Goal: Transaction & Acquisition: Purchase product/service

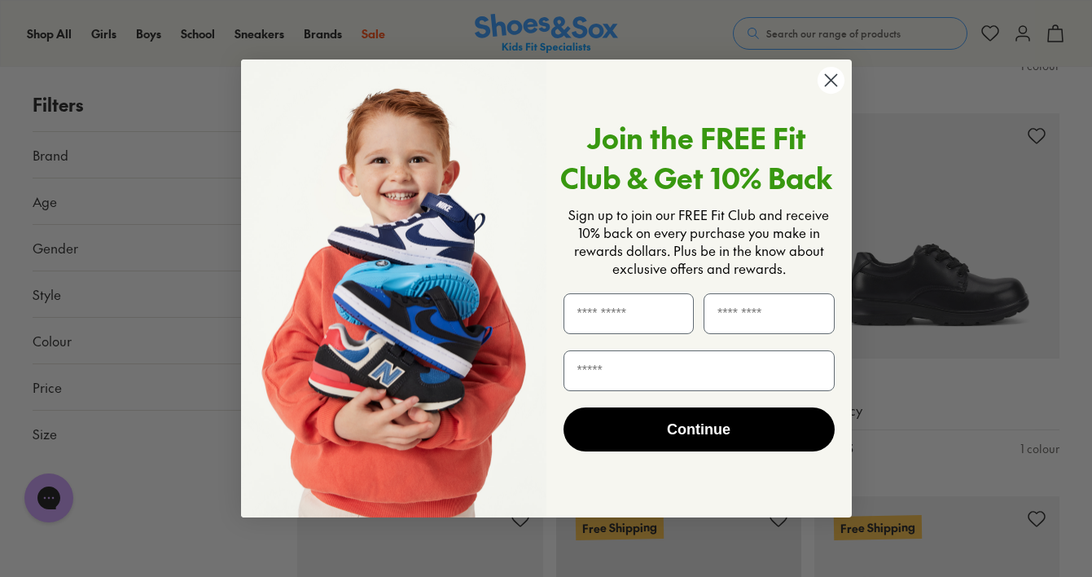
scroll to position [2140, 0]
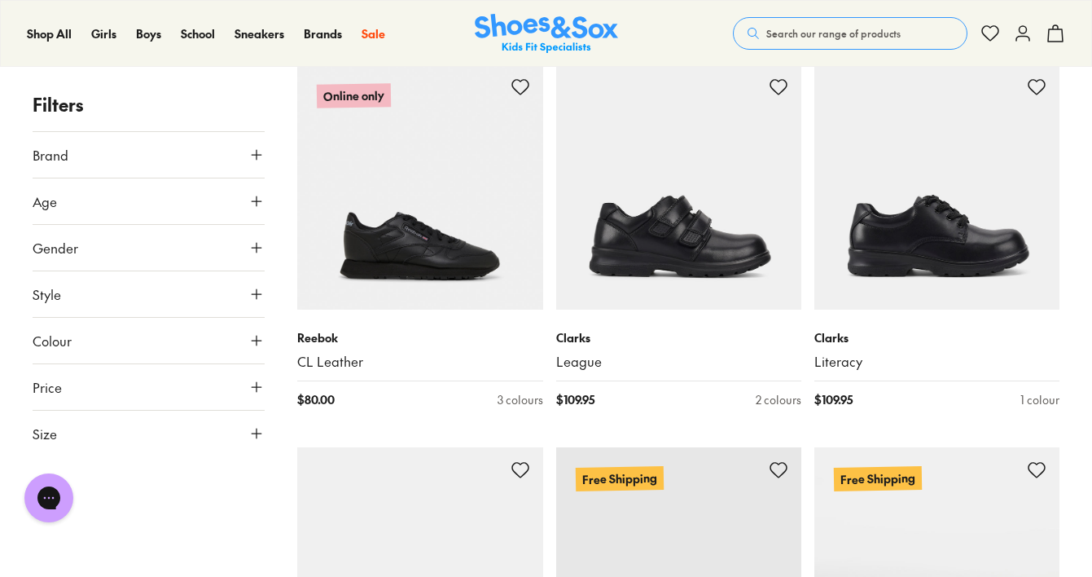
scroll to position [2181, 0]
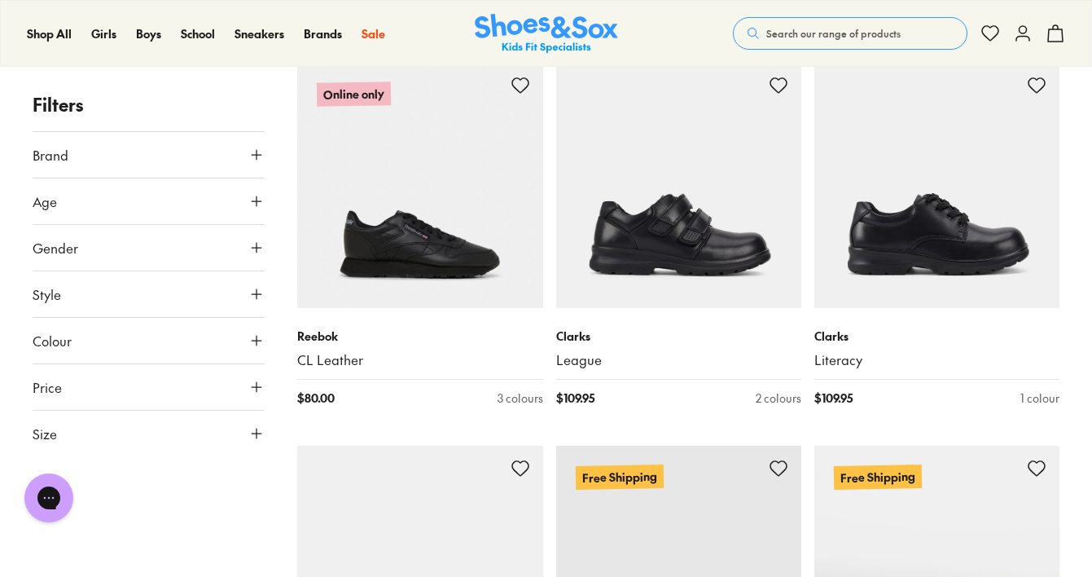
click at [239, 214] on button "Age" at bounding box center [149, 201] width 232 height 46
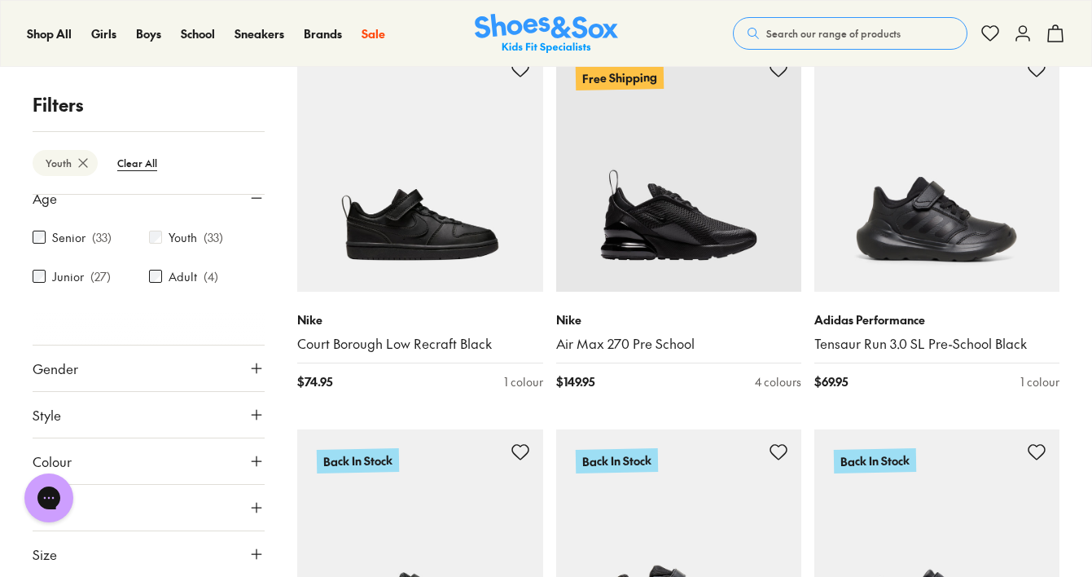
scroll to position [284, 0]
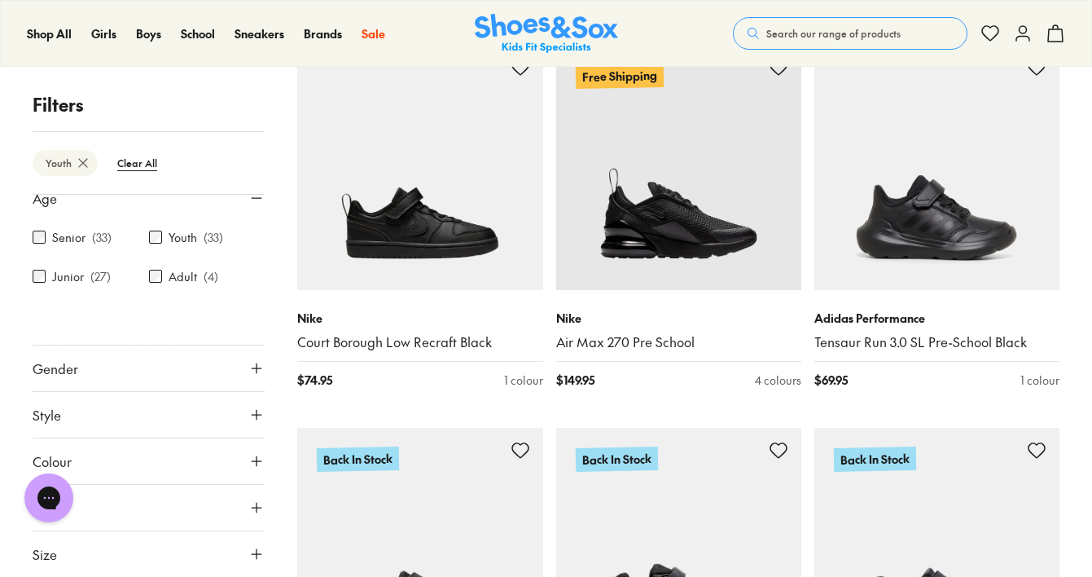
click at [237, 555] on button "Size" at bounding box center [149, 554] width 232 height 46
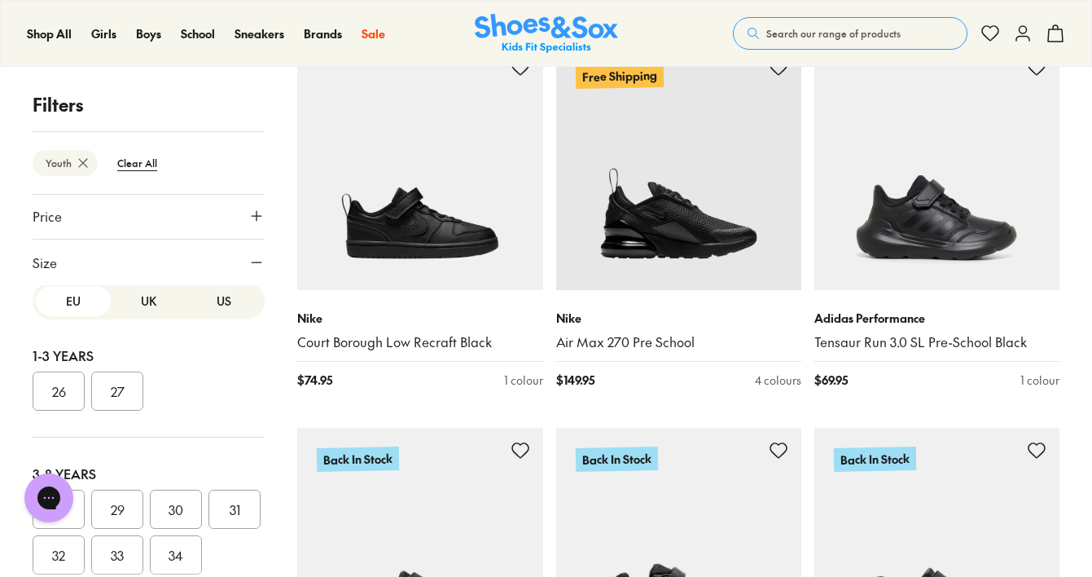
scroll to position [21, 0]
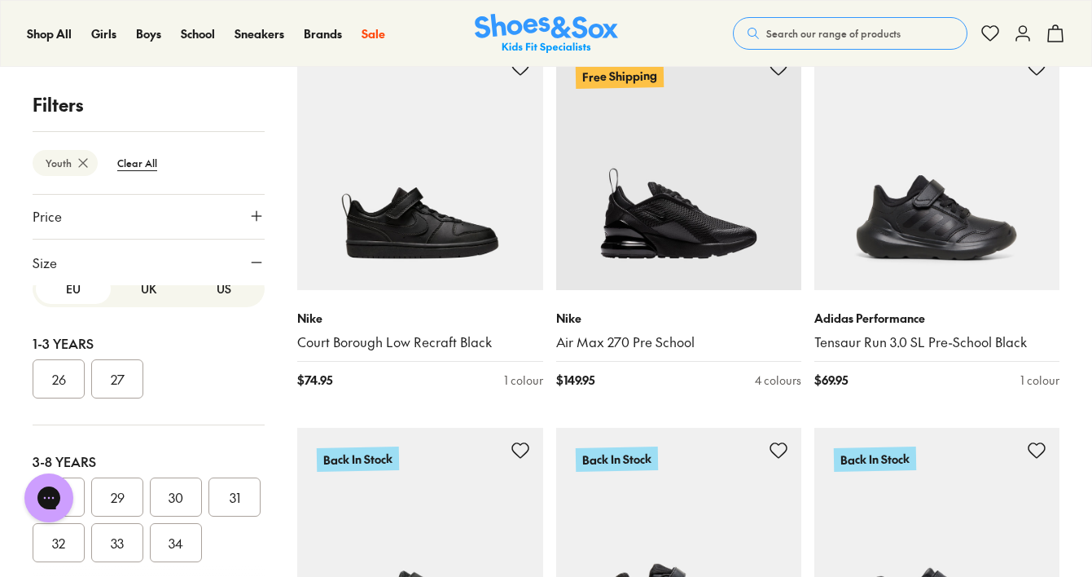
click at [135, 293] on button "UK" at bounding box center [148, 289] width 75 height 30
click at [204, 299] on button "US" at bounding box center [223, 289] width 75 height 30
click at [154, 286] on button "UK" at bounding box center [148, 289] width 75 height 30
click at [76, 160] on icon at bounding box center [83, 163] width 16 height 16
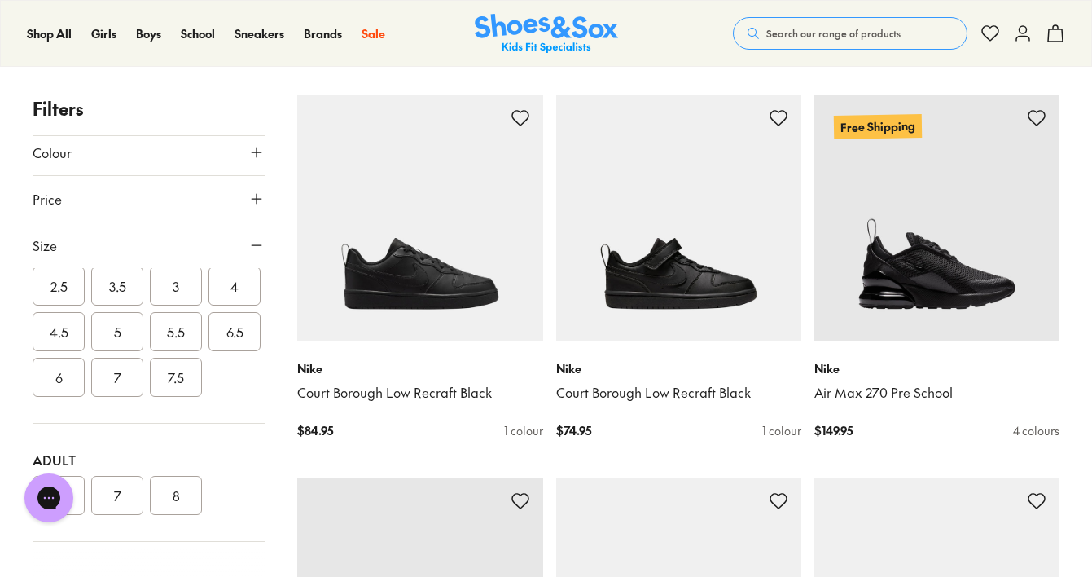
scroll to position [529, 0]
click at [85, 323] on button "4.5" at bounding box center [59, 331] width 52 height 39
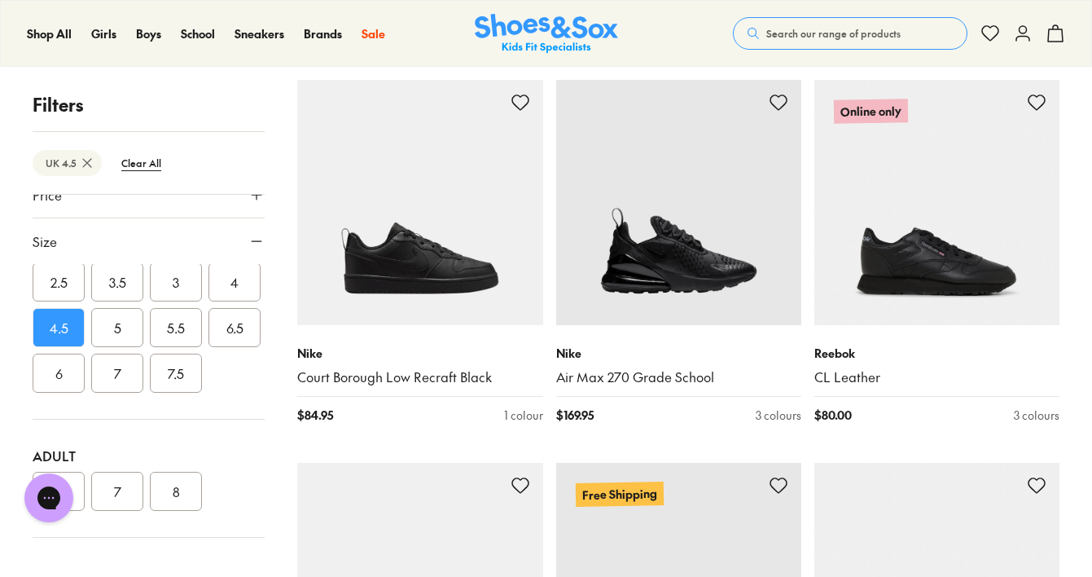
scroll to position [254, 0]
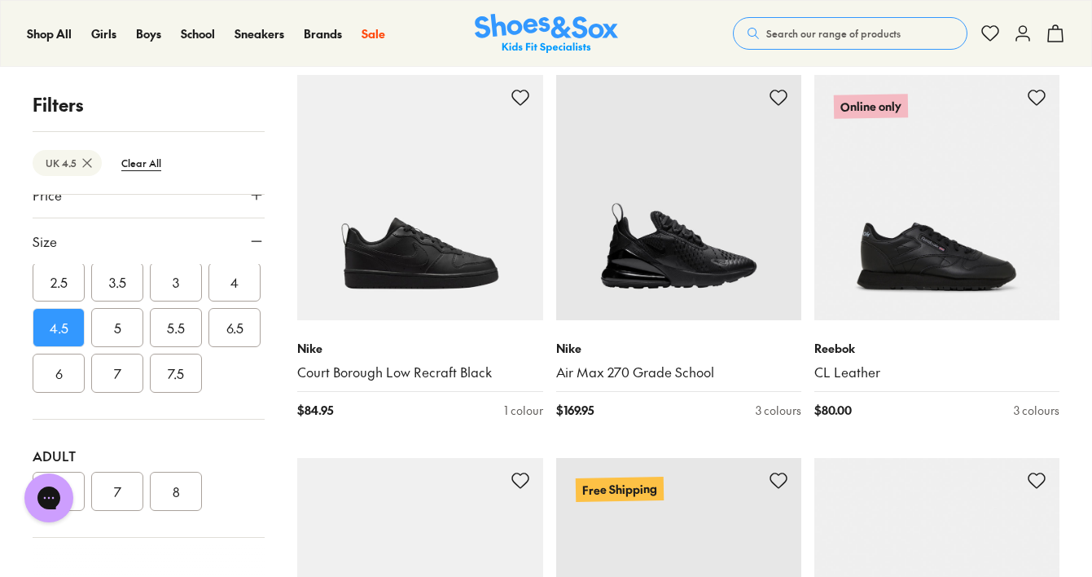
click at [143, 322] on button "5" at bounding box center [117, 327] width 52 height 39
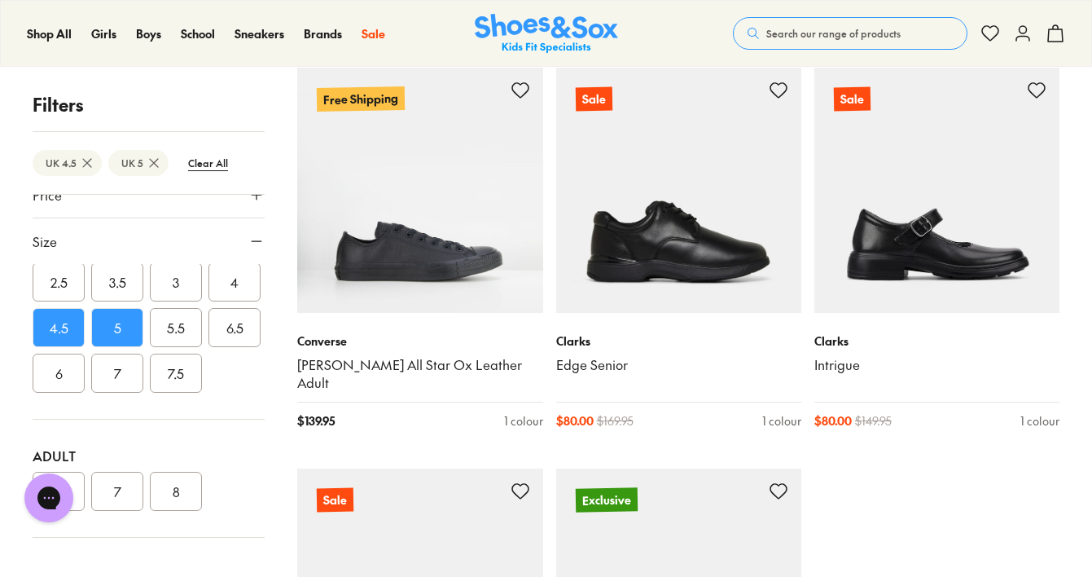
scroll to position [3708, 0]
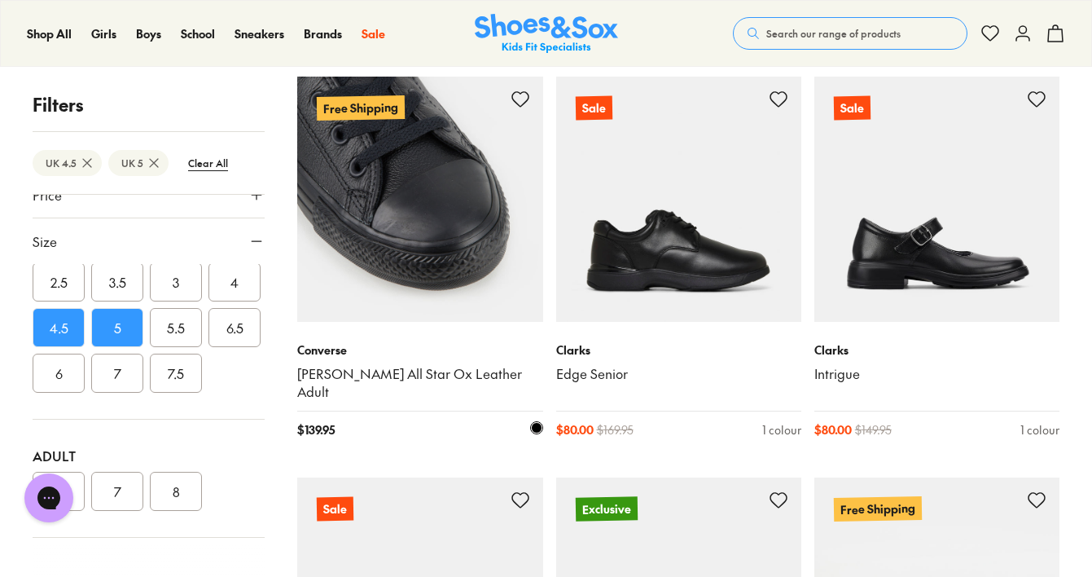
scroll to position [3672, 0]
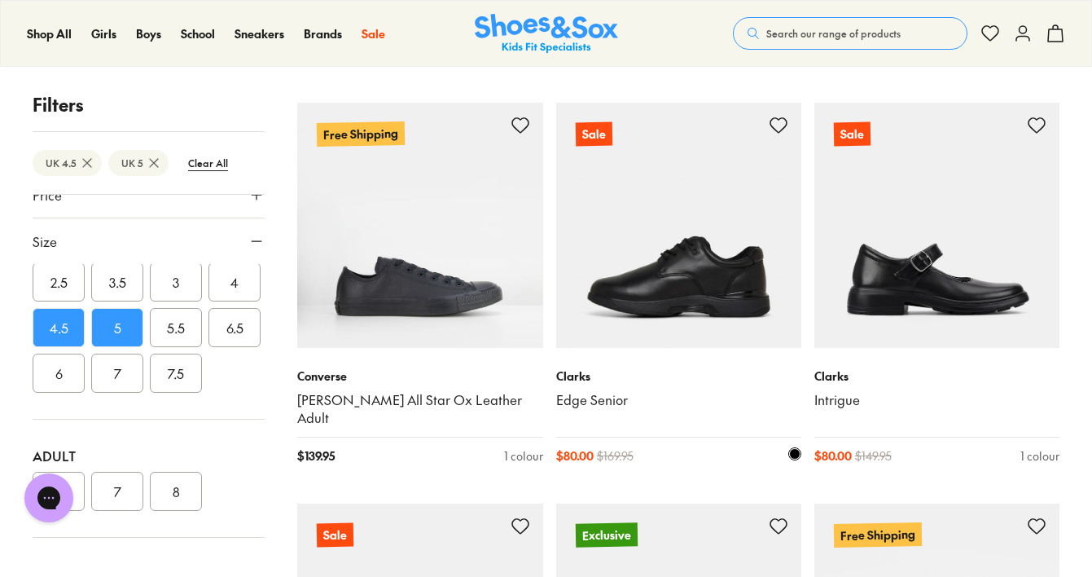
click at [636, 286] on img at bounding box center [678, 225] width 245 height 245
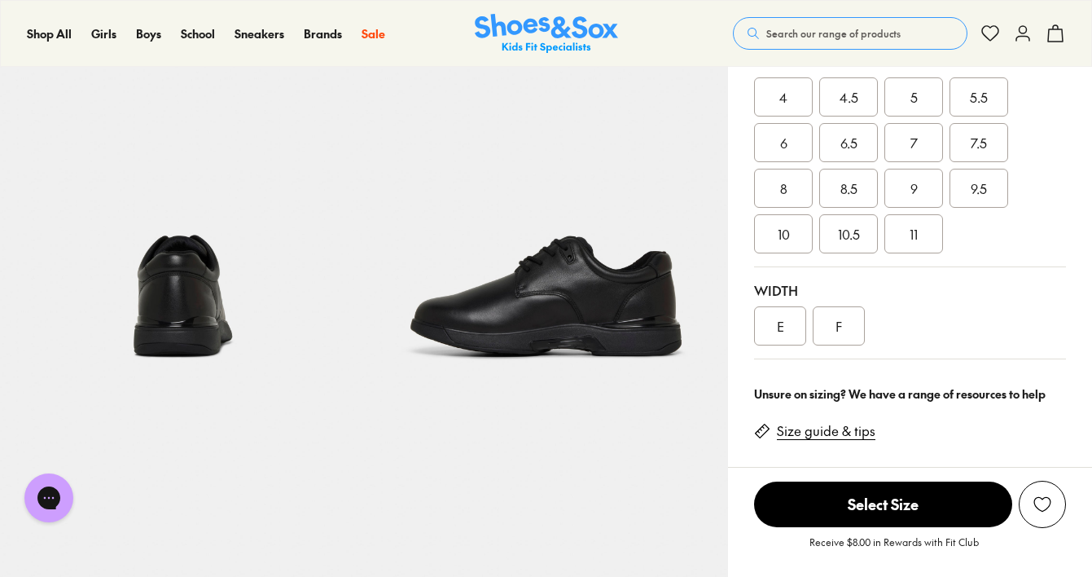
select select "*"
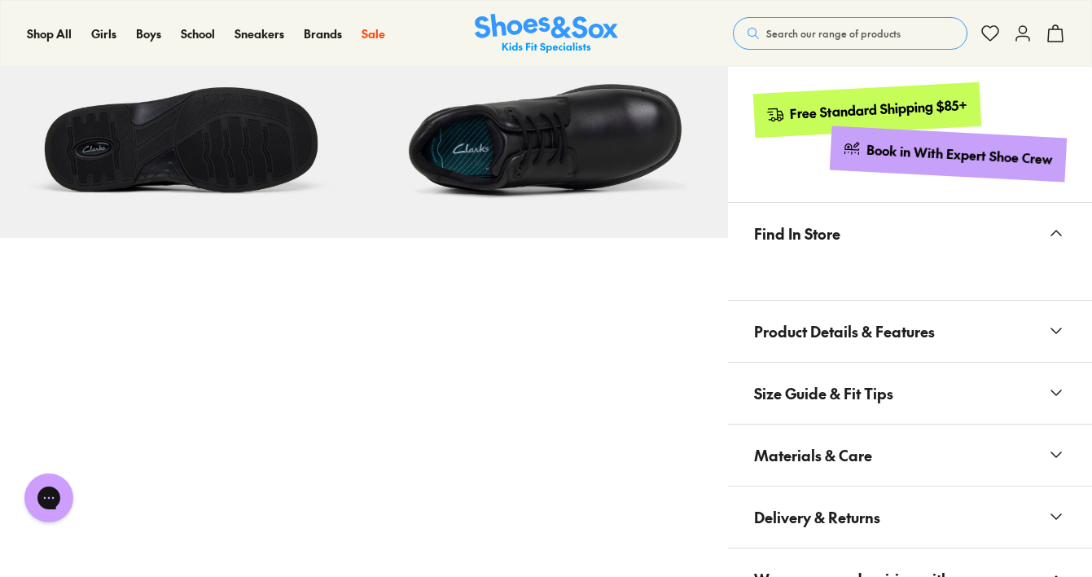
scroll to position [961, 0]
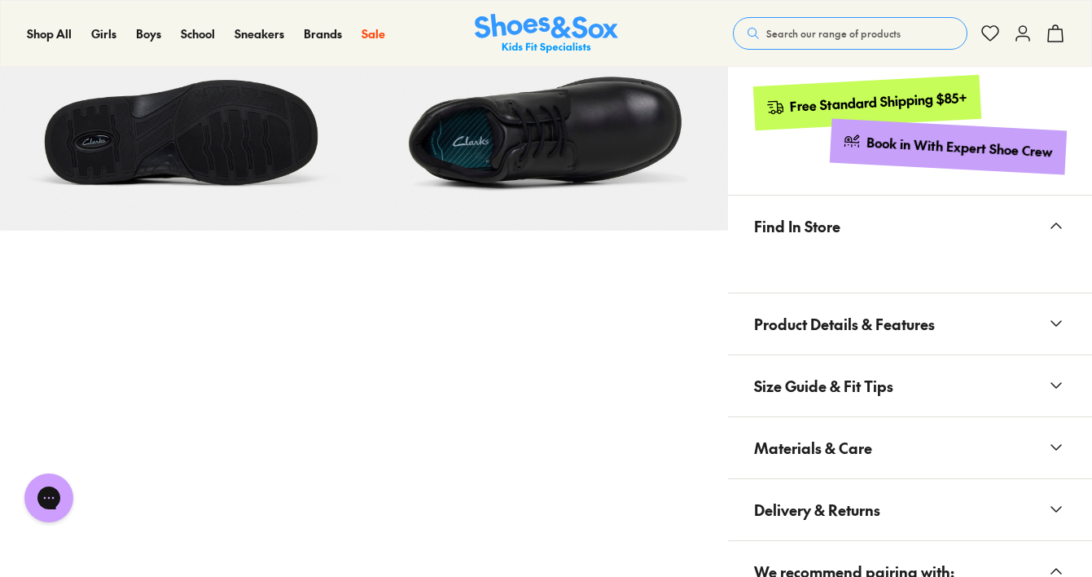
click at [765, 321] on span "Product Details & Features" at bounding box center [844, 324] width 181 height 48
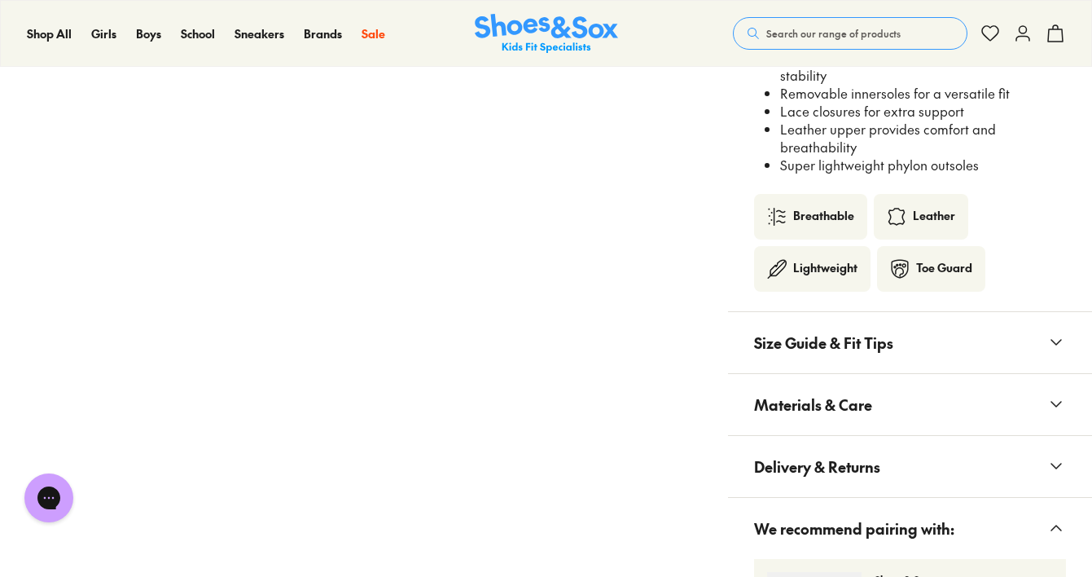
scroll to position [1453, 0]
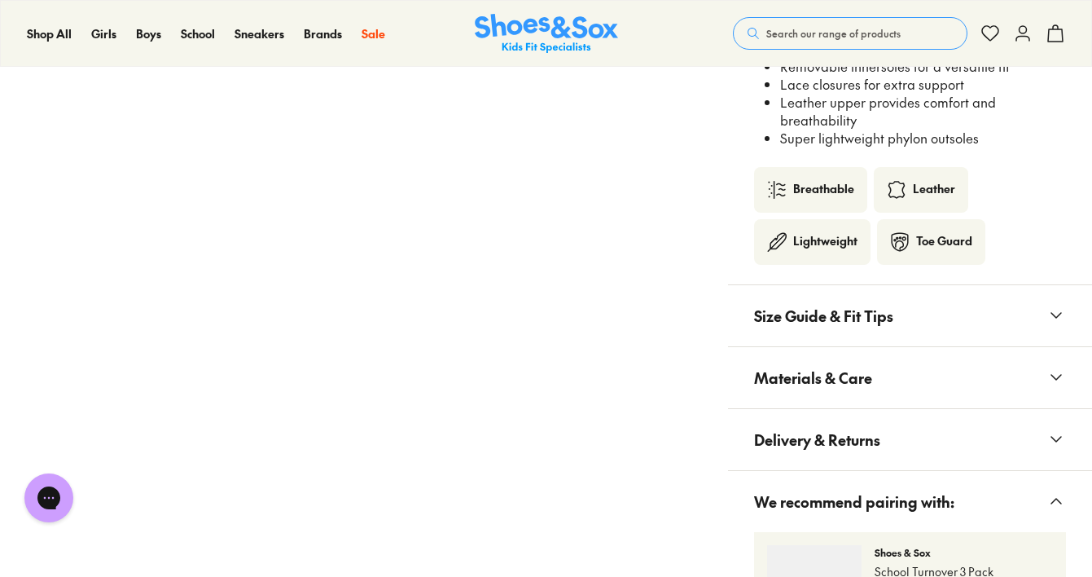
click at [826, 322] on span "Size Guide & Fit Tips" at bounding box center [823, 316] width 139 height 48
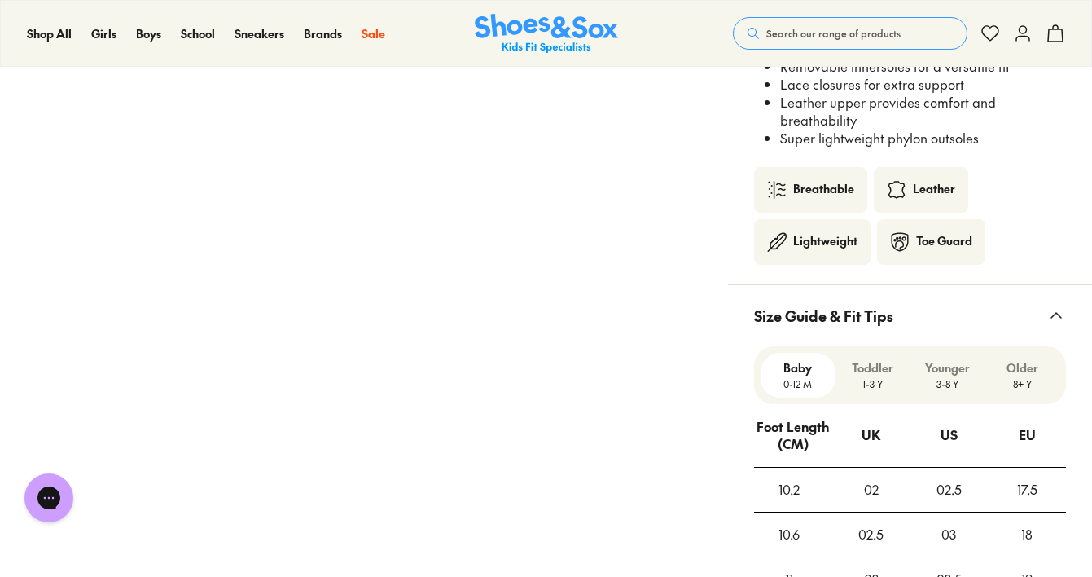
click at [1019, 371] on p "Older" at bounding box center [1022, 367] width 62 height 17
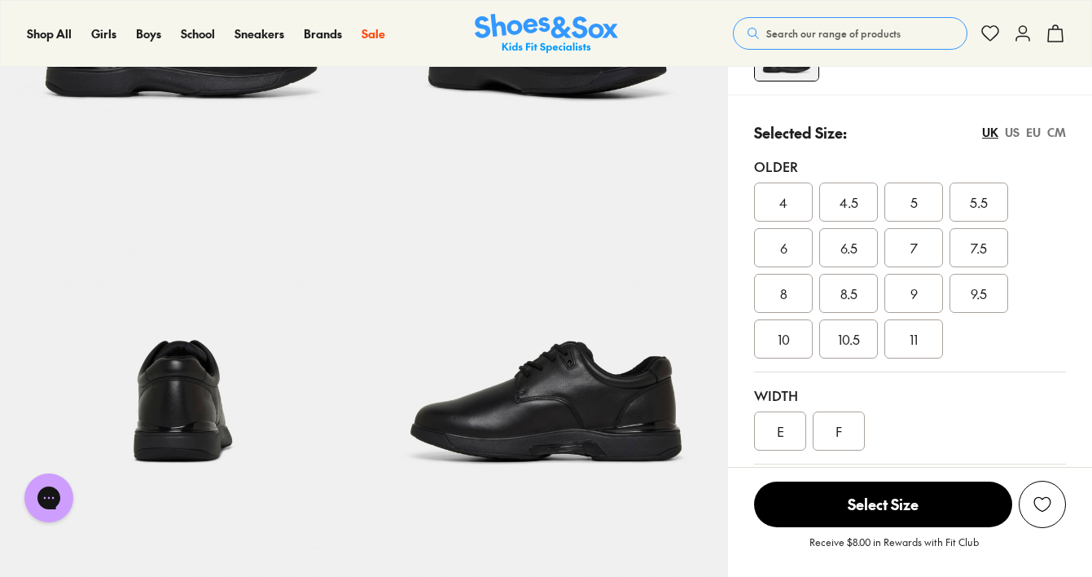
scroll to position [320, 0]
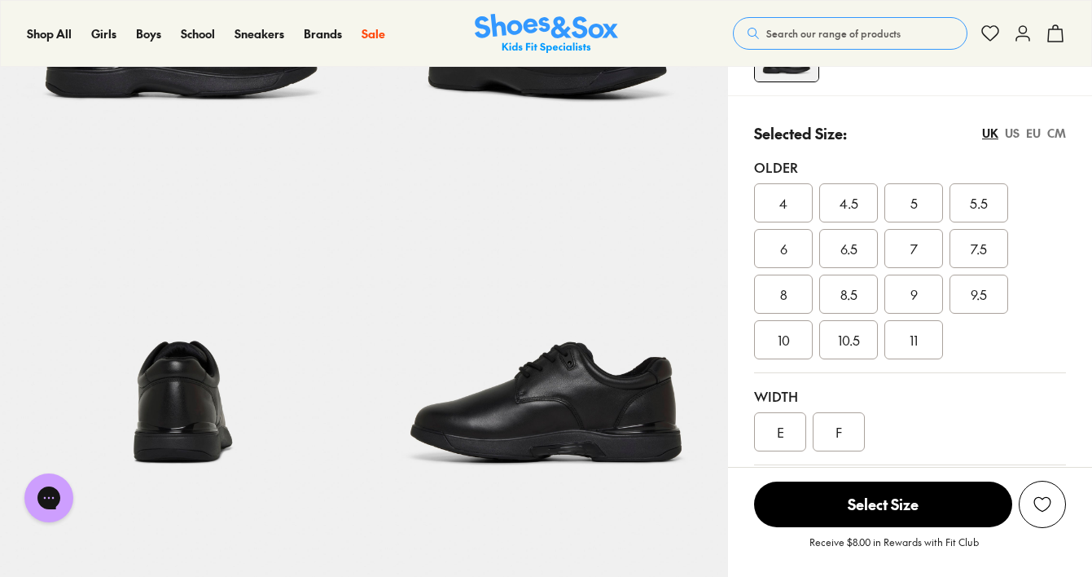
click at [892, 204] on div "5" at bounding box center [913, 202] width 59 height 39
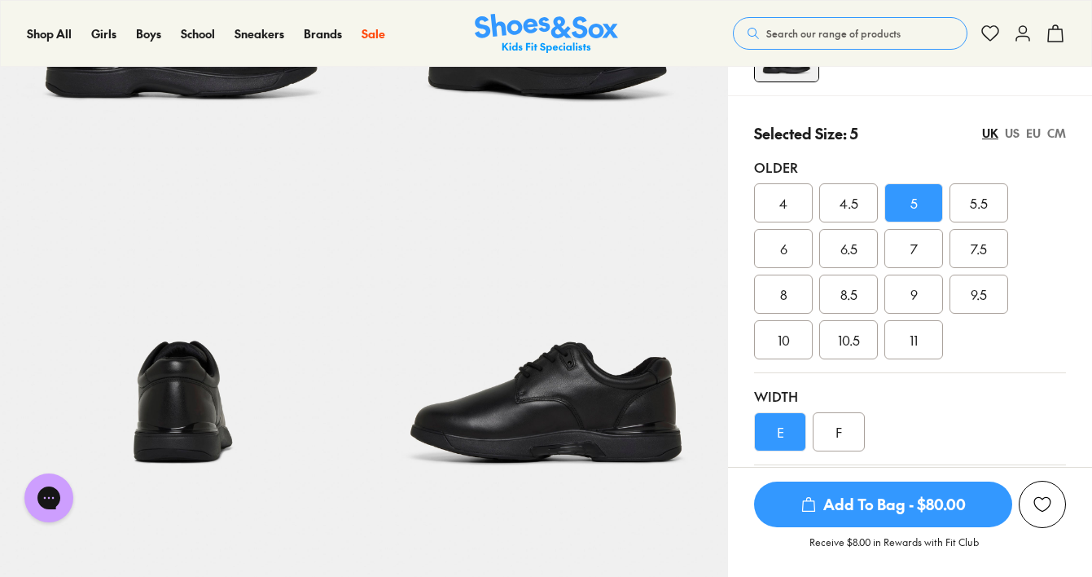
click at [1007, 132] on div "US" at bounding box center [1012, 133] width 15 height 17
click at [852, 209] on span "5.5" at bounding box center [849, 203] width 18 height 20
click at [787, 208] on div "5" at bounding box center [783, 202] width 59 height 39
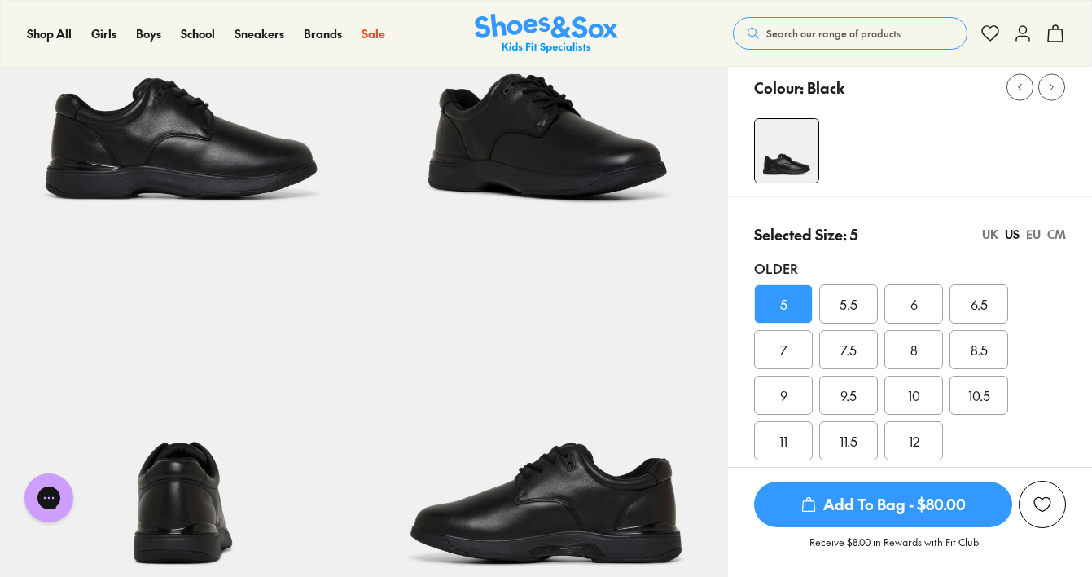
scroll to position [224, 0]
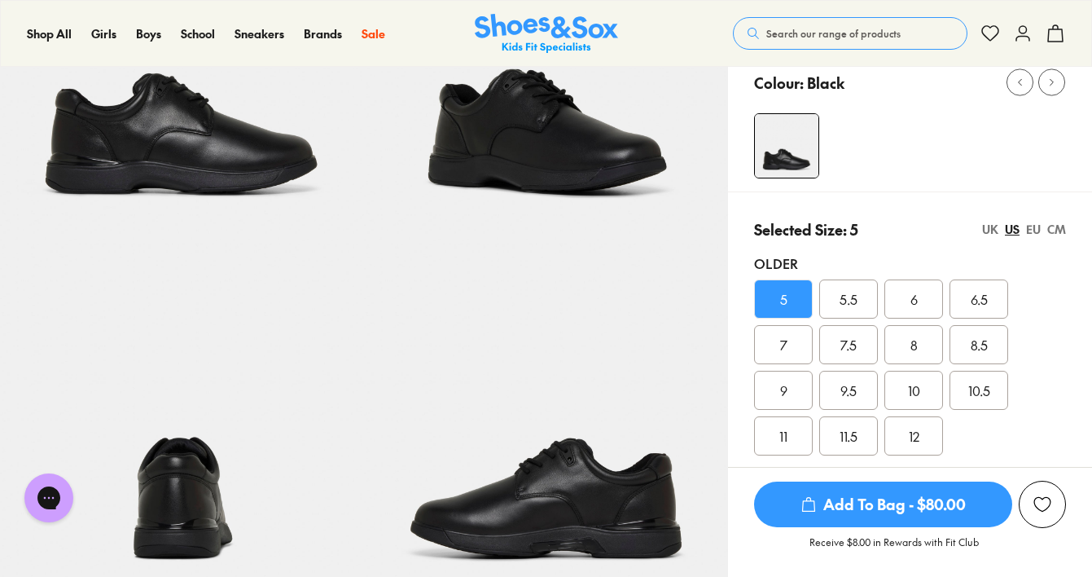
click at [856, 308] on span "5.5" at bounding box center [849, 299] width 18 height 20
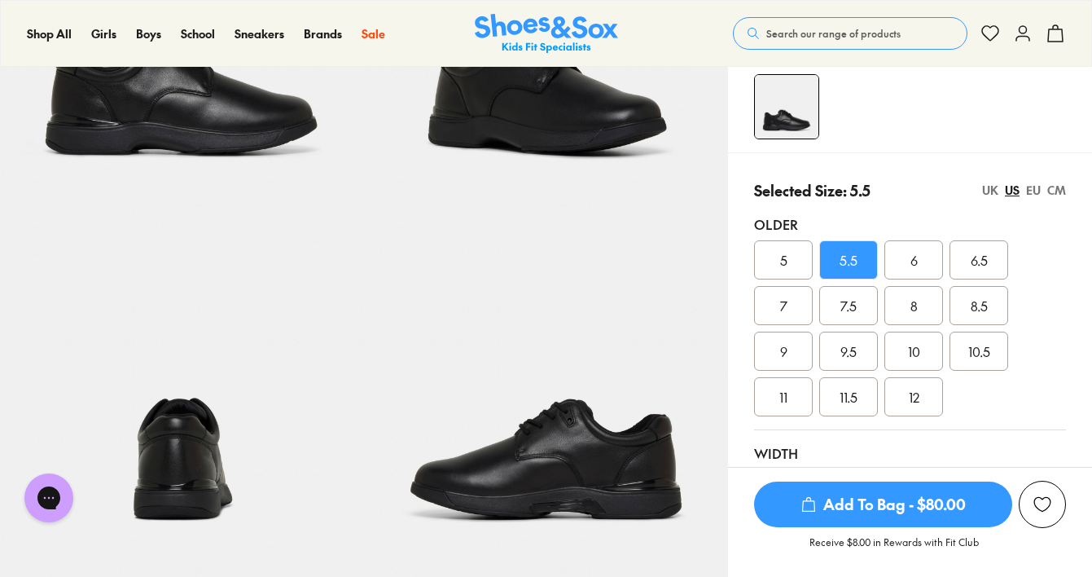
scroll to position [258, 0]
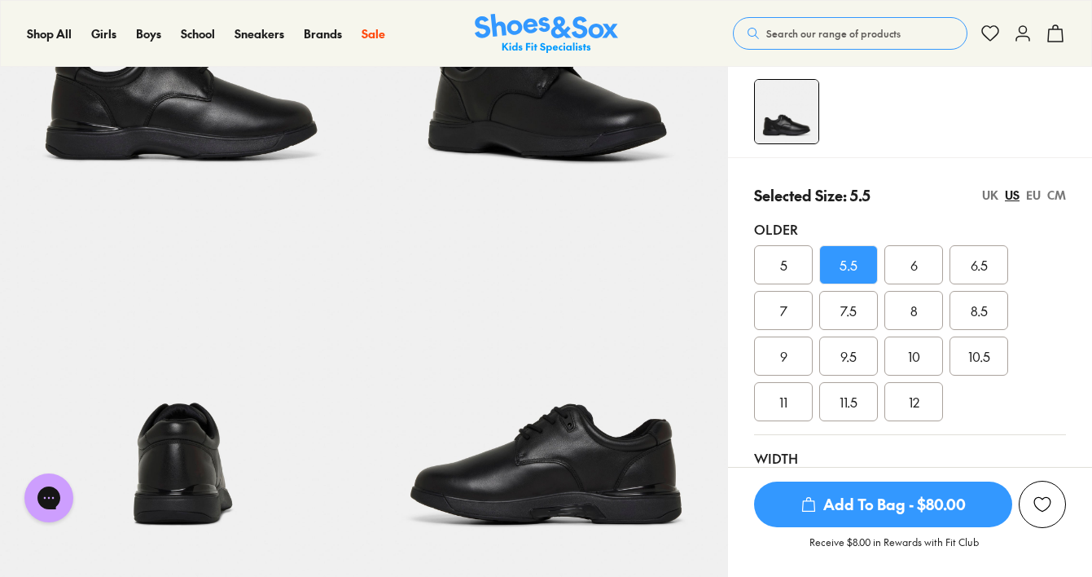
click at [986, 191] on div "UK" at bounding box center [990, 194] width 16 height 17
click at [1011, 187] on div "US" at bounding box center [1012, 194] width 15 height 17
click at [991, 195] on div "UK" at bounding box center [990, 194] width 16 height 17
click at [774, 259] on div "4" at bounding box center [783, 264] width 59 height 39
click at [1010, 195] on div "US" at bounding box center [1012, 194] width 15 height 17
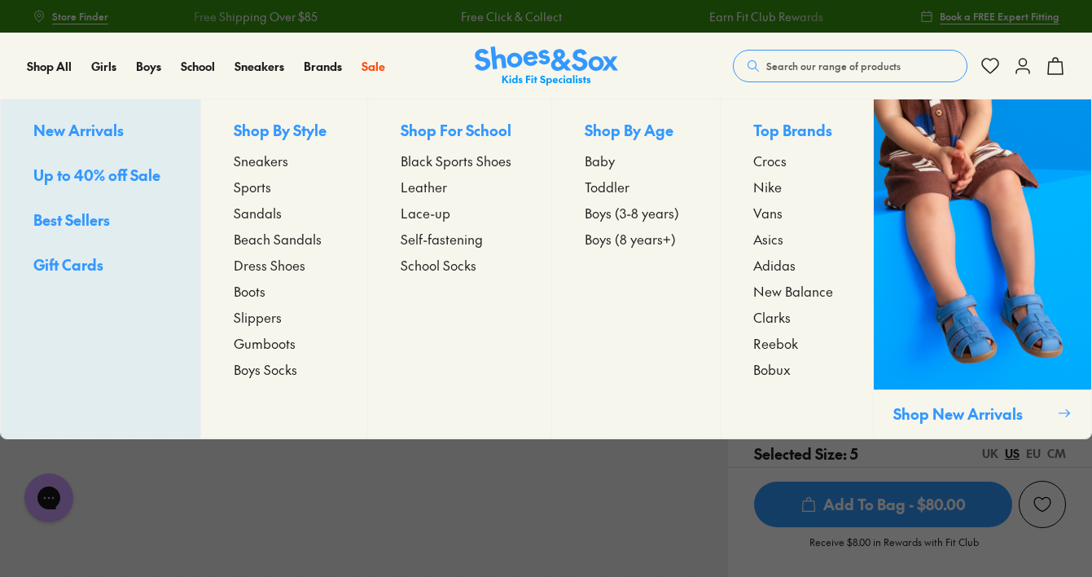
click at [420, 186] on span "Leather" at bounding box center [424, 187] width 46 height 20
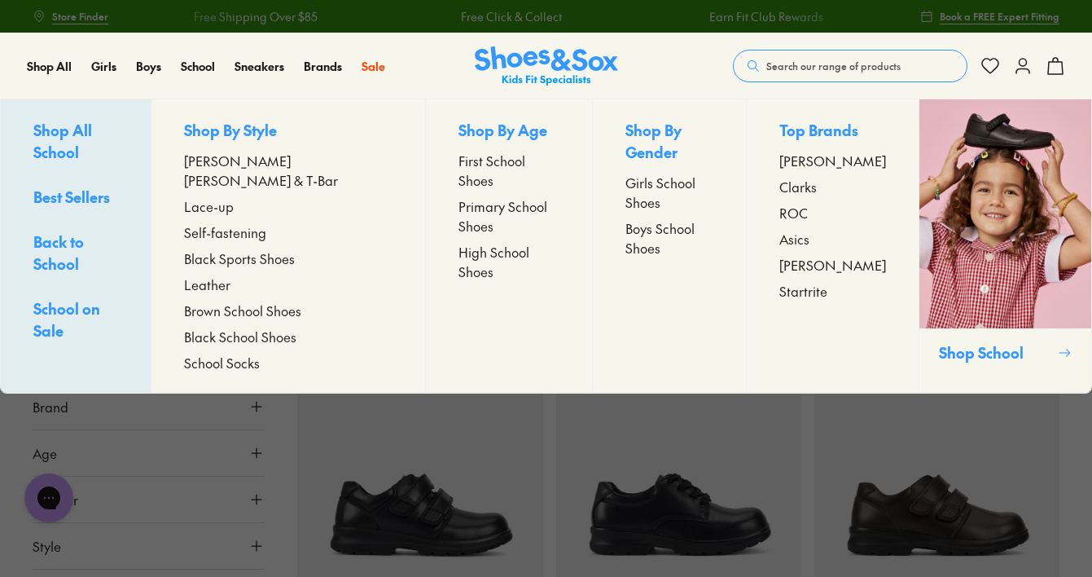
click at [625, 173] on span "Girls School Shoes" at bounding box center [669, 192] width 88 height 39
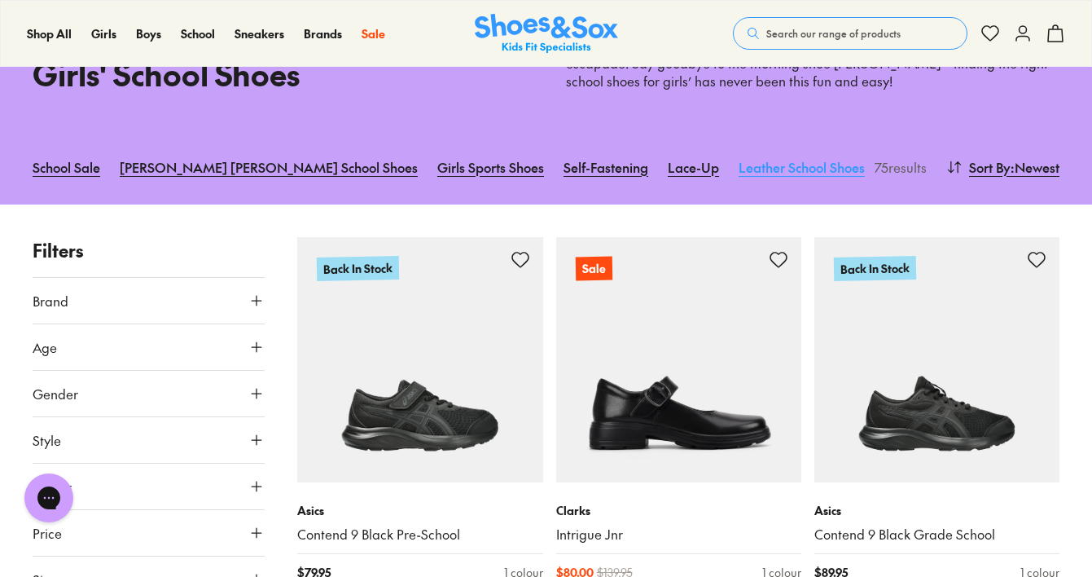
click at [739, 164] on link "Leather School Shoes" at bounding box center [802, 167] width 126 height 36
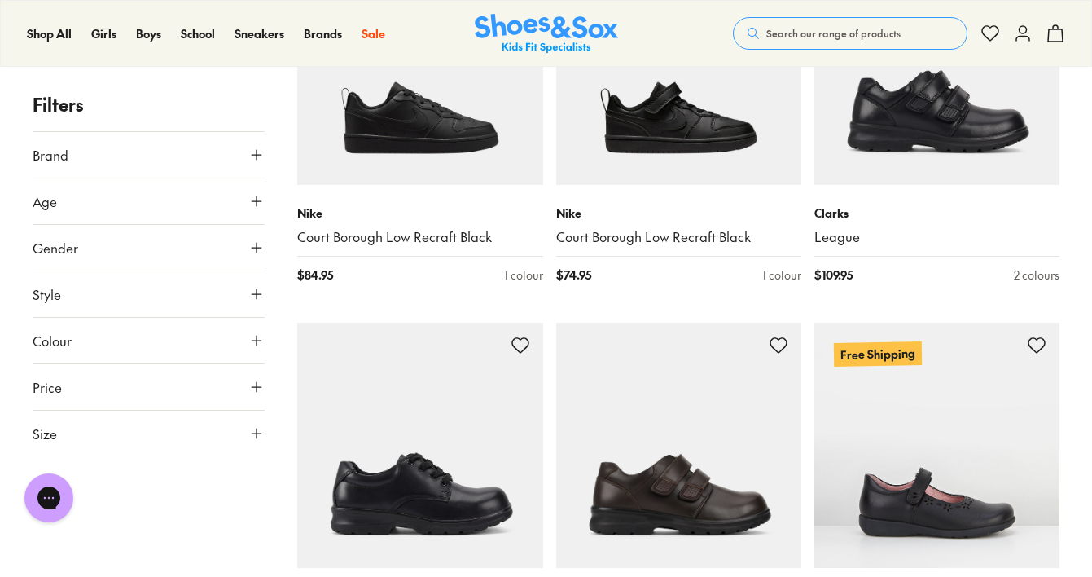
scroll to position [458, 0]
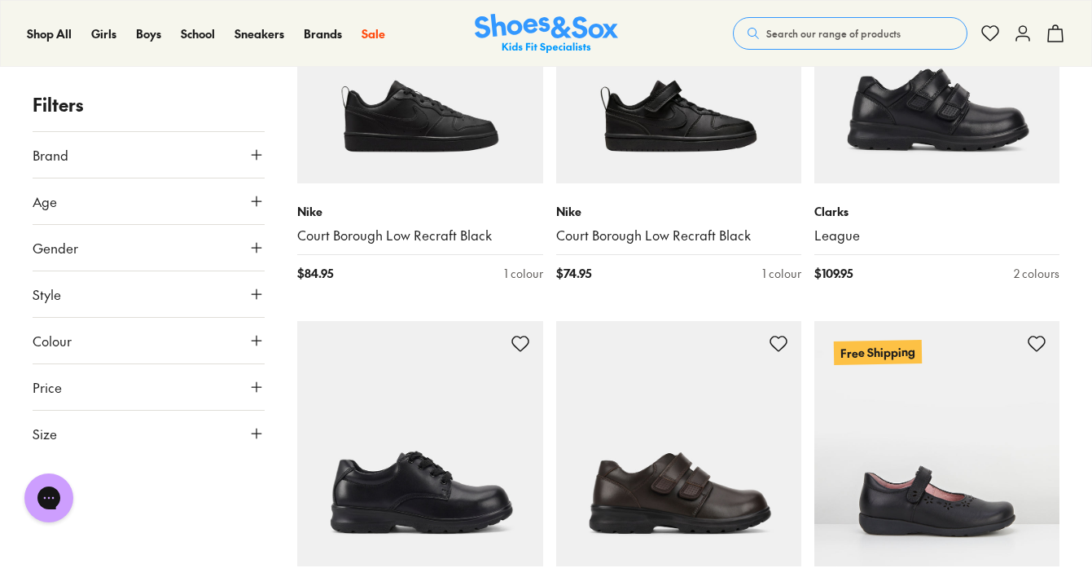
click at [157, 201] on button "Age" at bounding box center [149, 201] width 232 height 46
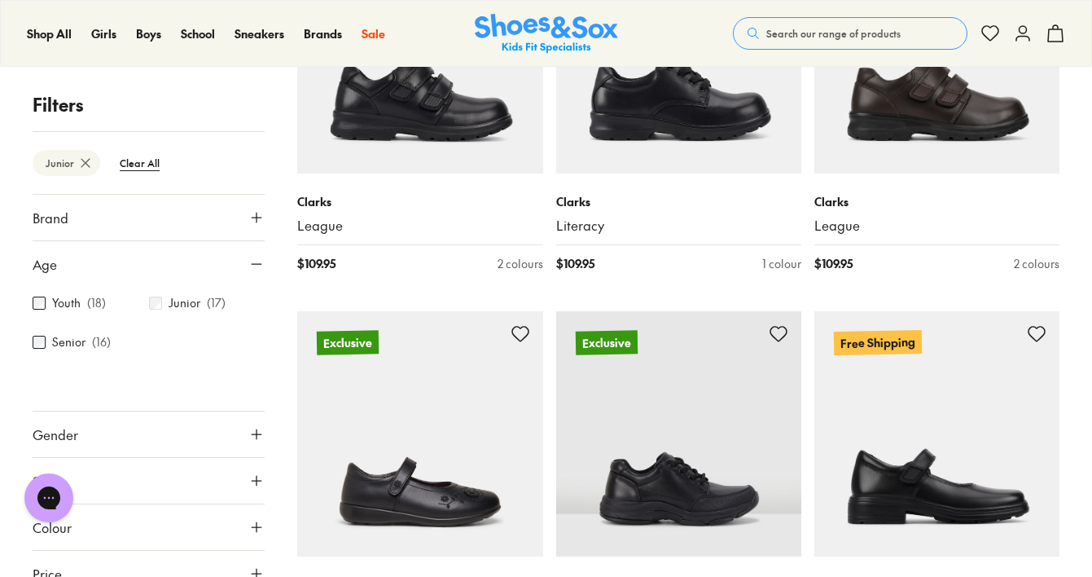
scroll to position [472, 0]
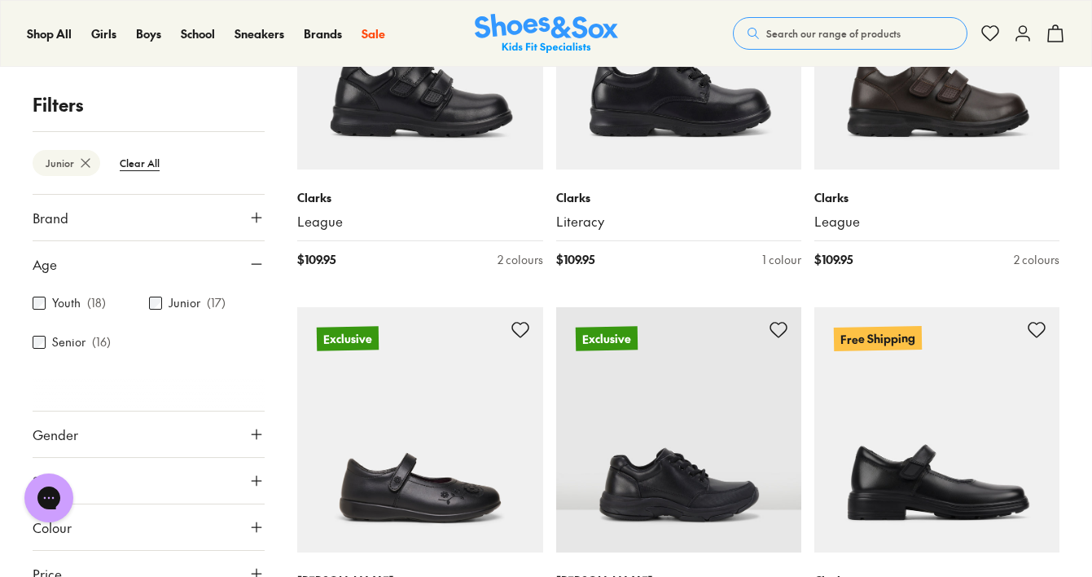
click at [72, 344] on label "Senior" at bounding box center [68, 342] width 33 height 17
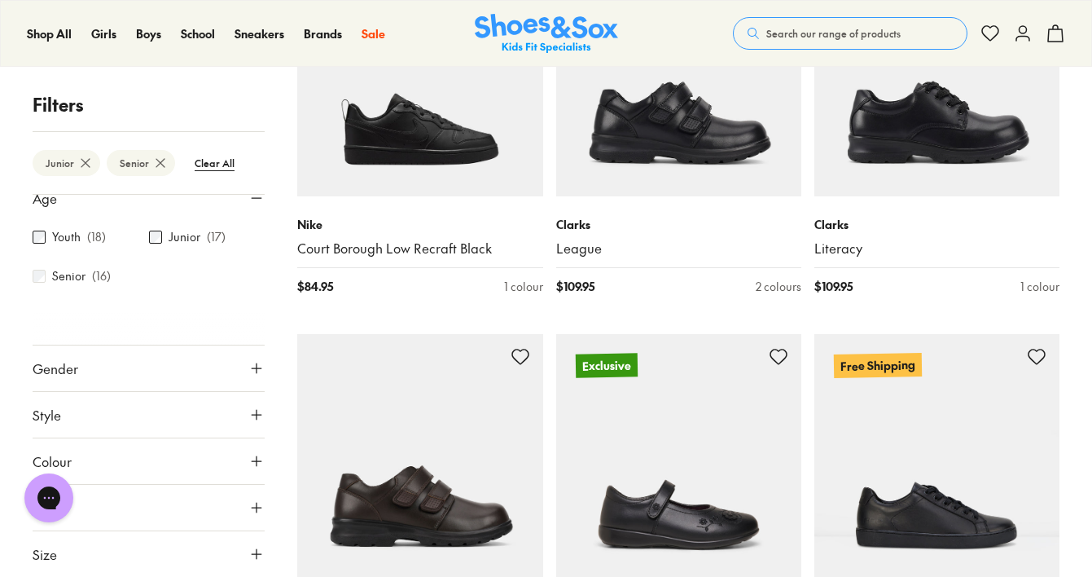
scroll to position [452, 0]
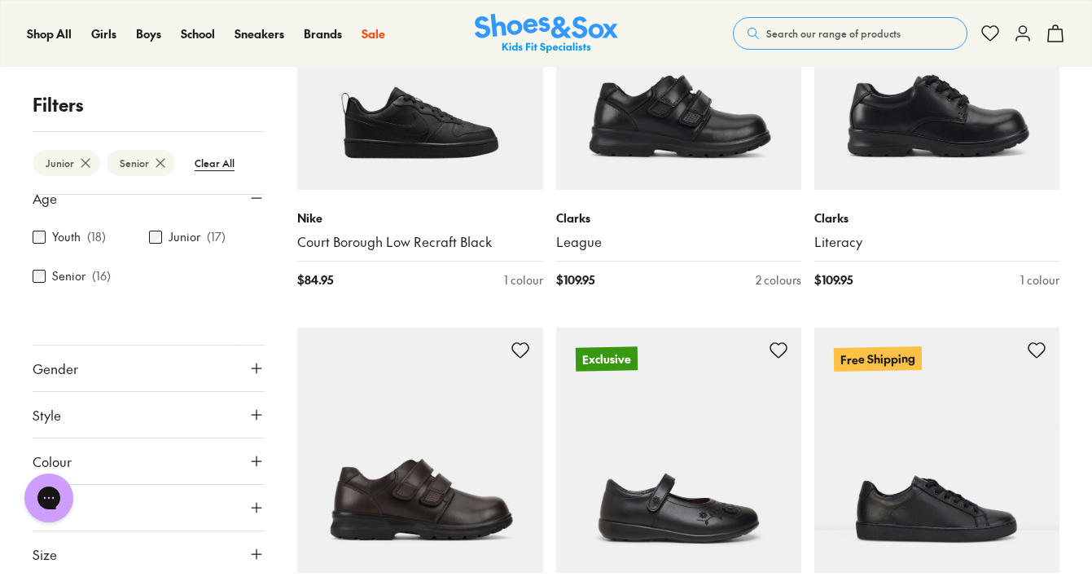
click at [177, 550] on button "Size" at bounding box center [149, 554] width 232 height 46
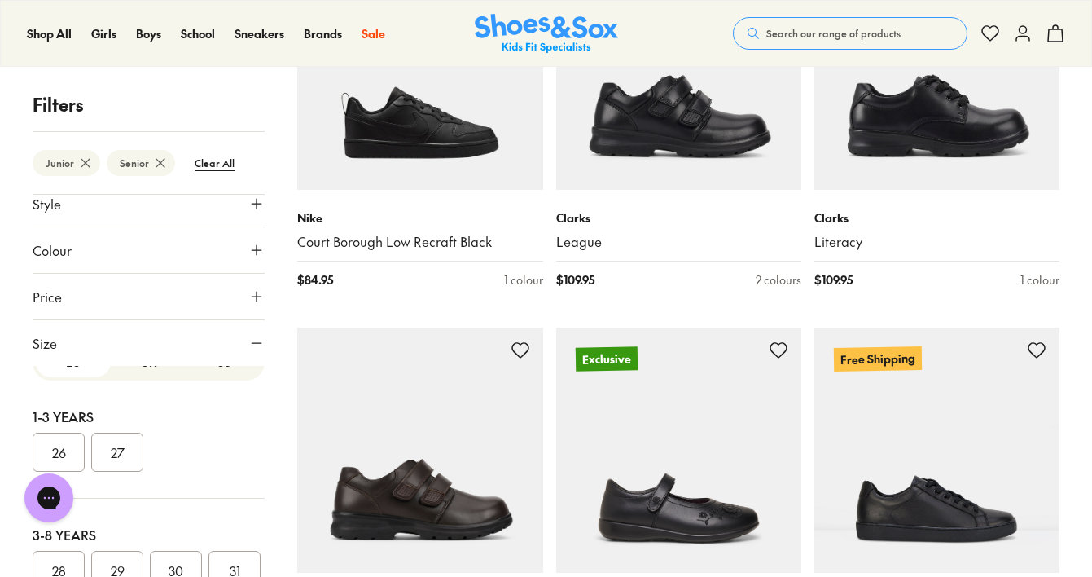
scroll to position [0, 0]
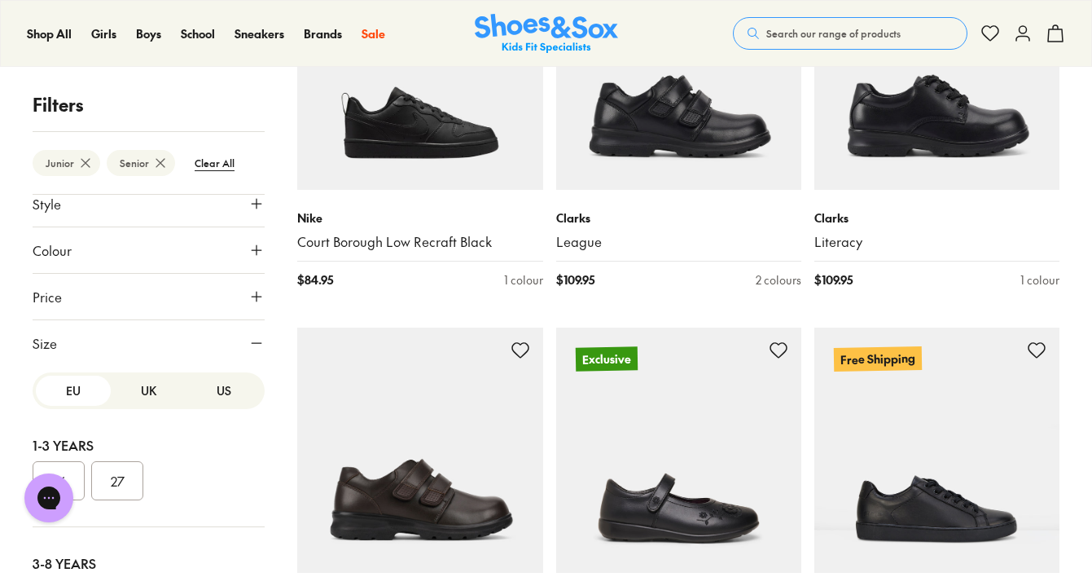
click at [147, 392] on button "UK" at bounding box center [148, 390] width 75 height 30
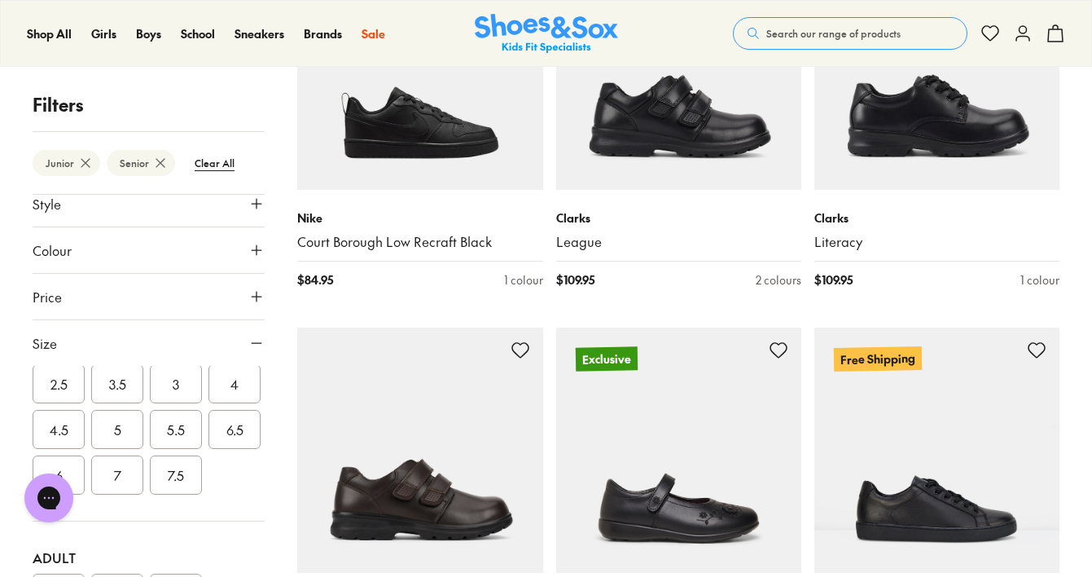
scroll to position [503, 0]
click at [85, 433] on button "4.5" at bounding box center [59, 429] width 52 height 39
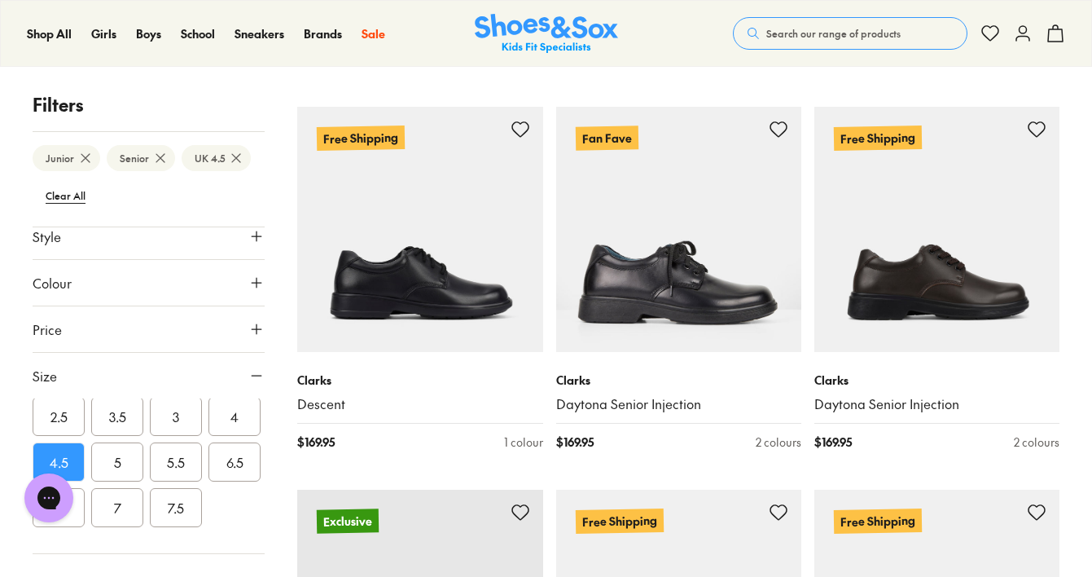
scroll to position [685, 0]
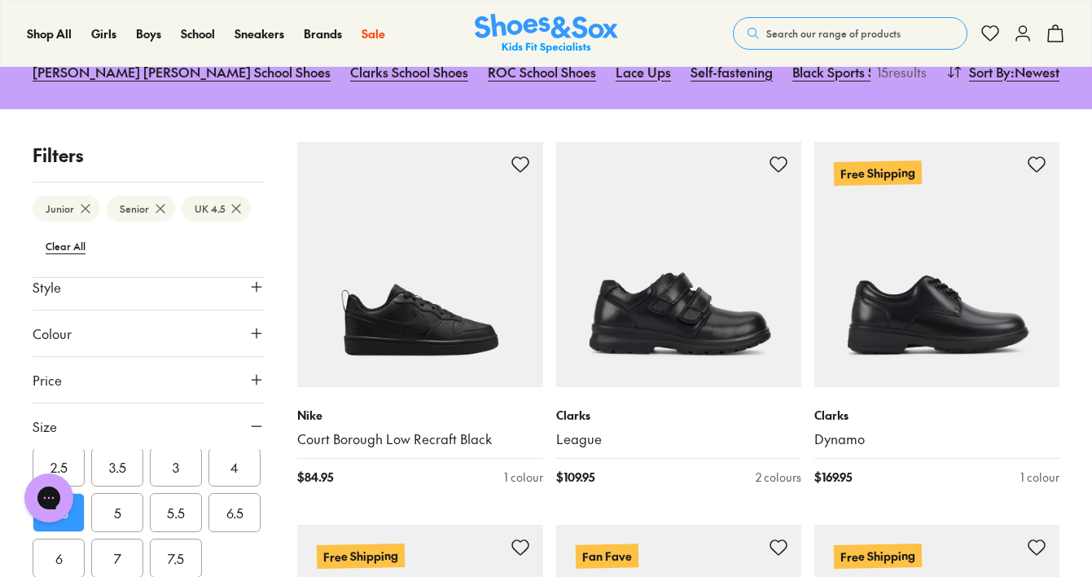
scroll to position [245, 0]
